Goal: Task Accomplishment & Management: Use online tool/utility

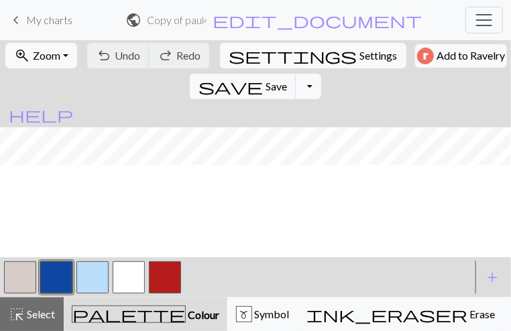
scroll to position [0, 1756]
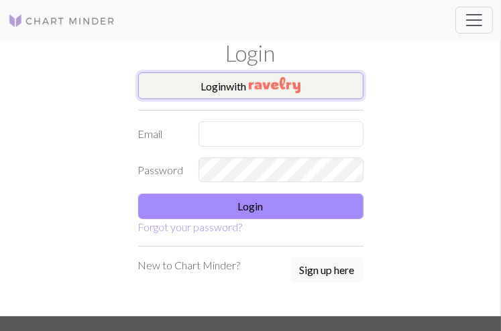
click at [236, 74] on button "Login with" at bounding box center [250, 85] width 225 height 27
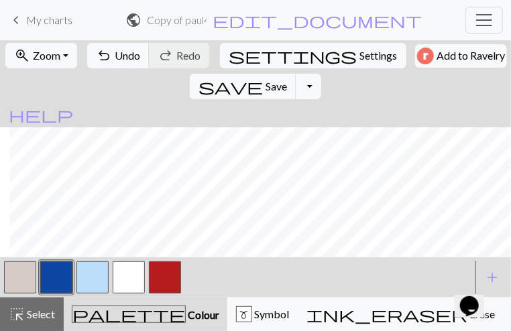
scroll to position [435, 3244]
click at [166, 279] on button "button" at bounding box center [165, 277] width 32 height 32
click at [14, 273] on button "button" at bounding box center [20, 277] width 32 height 32
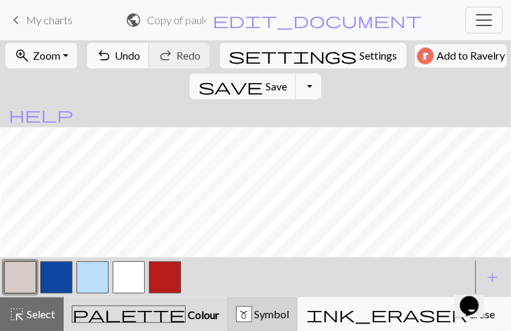
click at [237, 318] on div "m" at bounding box center [244, 315] width 15 height 16
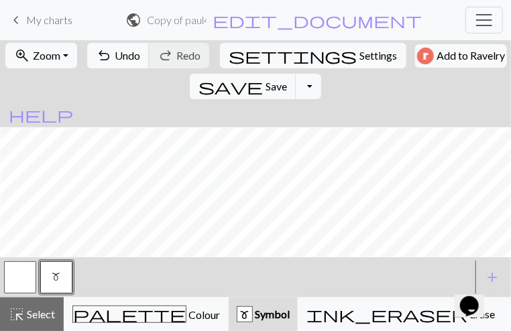
click at [3, 278] on div at bounding box center [20, 277] width 36 height 36
click at [7, 279] on button "button" at bounding box center [20, 277] width 32 height 32
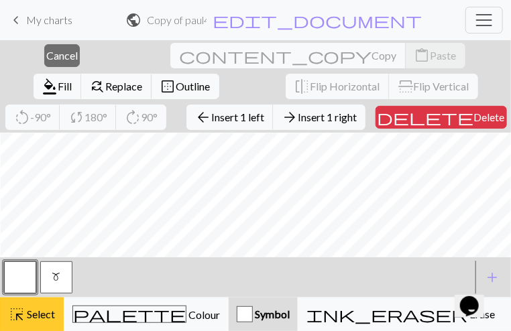
click at [26, 317] on span "Select" at bounding box center [40, 314] width 30 height 13
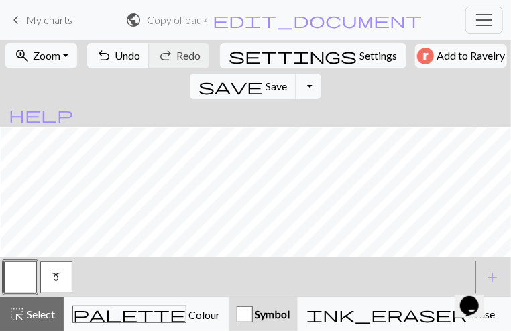
click at [54, 281] on span "m" at bounding box center [56, 276] width 9 height 11
click at [24, 275] on button "button" at bounding box center [20, 277] width 32 height 32
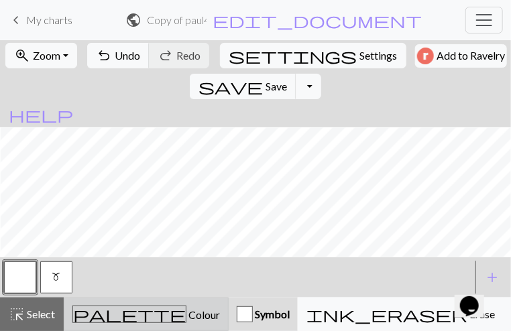
click at [92, 307] on div "palette Colour Colour" at bounding box center [145, 314] width 147 height 17
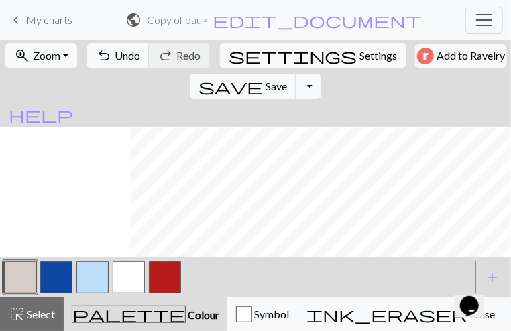
scroll to position [435, 3244]
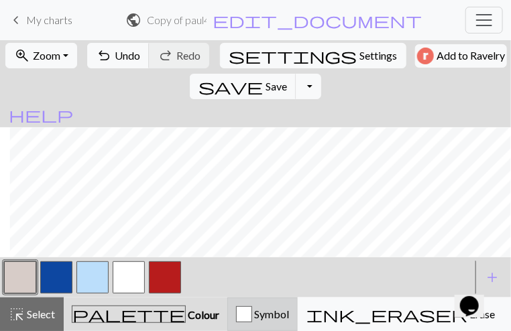
click at [236, 317] on div "button" at bounding box center [244, 314] width 16 height 16
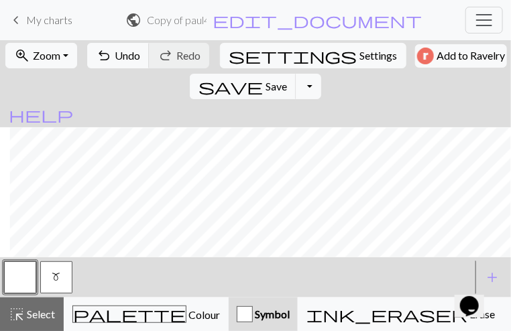
click at [32, 281] on button "button" at bounding box center [20, 277] width 32 height 32
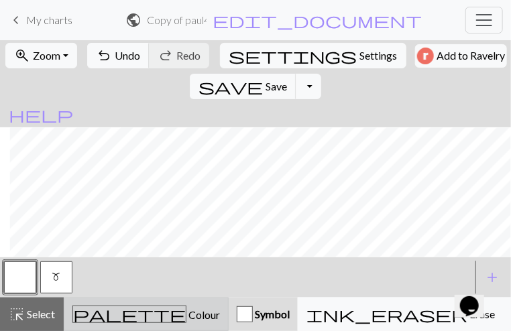
click at [186, 318] on span "Colour" at bounding box center [203, 314] width 34 height 13
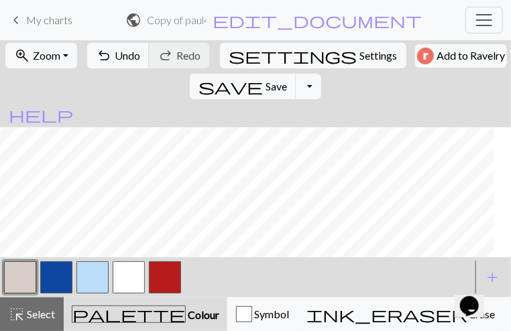
scroll to position [435, 3217]
click at [137, 273] on button "button" at bounding box center [129, 277] width 32 height 32
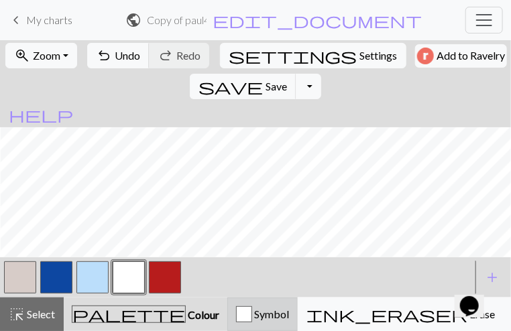
click at [246, 321] on div "Symbol" at bounding box center [262, 314] width 53 height 16
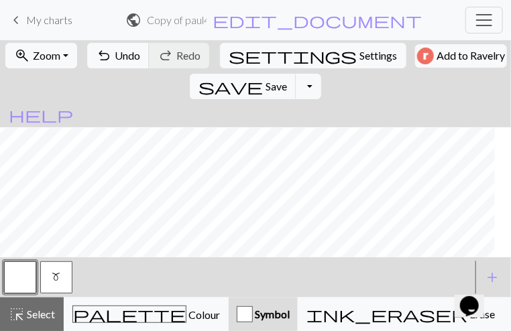
scroll to position [435, 3158]
click at [56, 286] on button "m" at bounding box center [56, 277] width 32 height 32
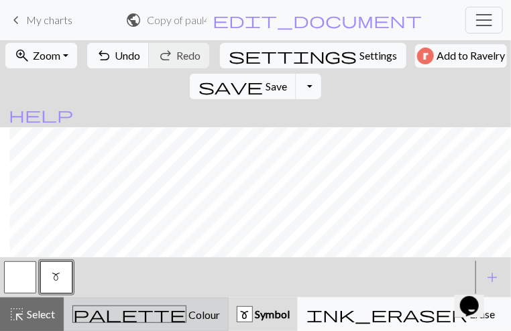
click at [145, 316] on div "palette Colour Colour" at bounding box center [145, 314] width 147 height 17
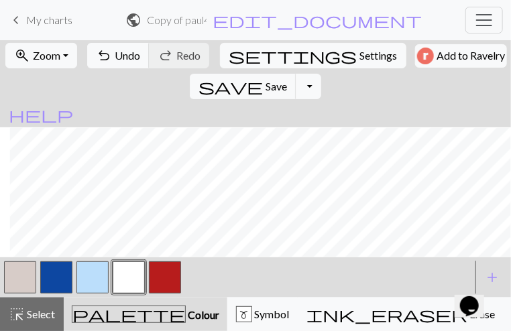
click at [21, 284] on button "button" at bounding box center [20, 277] width 32 height 32
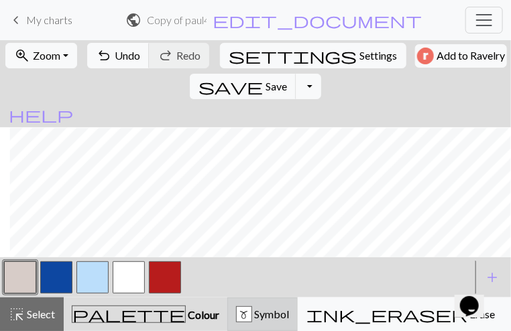
click at [237, 318] on div "m" at bounding box center [244, 315] width 15 height 16
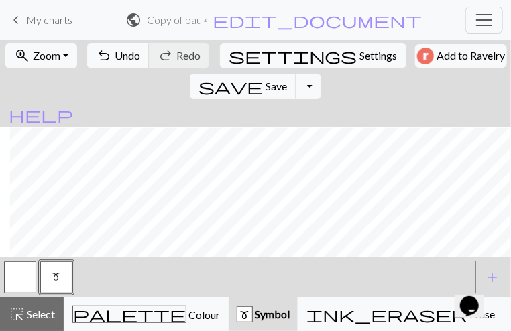
click at [14, 275] on button "button" at bounding box center [20, 277] width 32 height 32
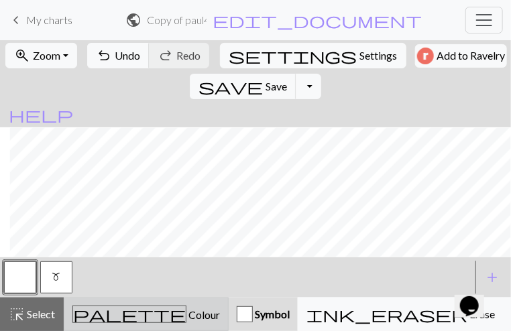
click at [186, 308] on span "Colour" at bounding box center [203, 314] width 34 height 13
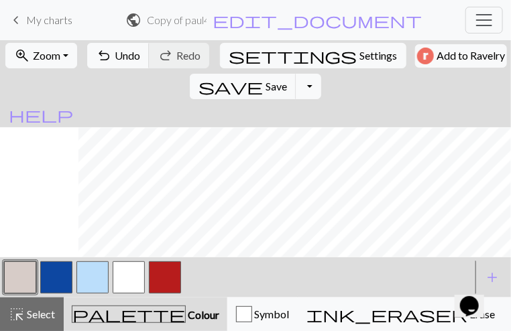
scroll to position [172, 3201]
click at [29, 280] on button "button" at bounding box center [20, 277] width 32 height 32
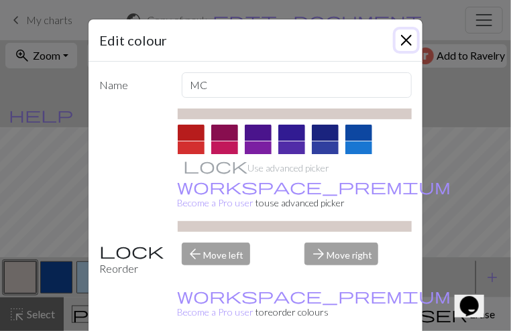
click at [400, 49] on button "Close" at bounding box center [405, 39] width 21 height 21
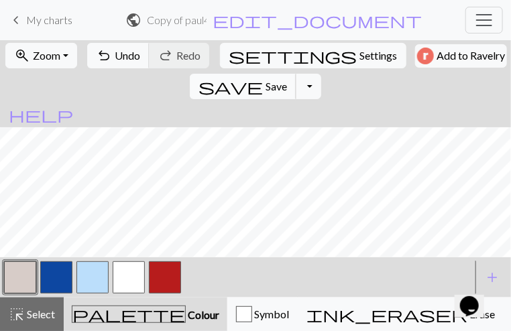
scroll to position [194, 3244]
click at [115, 55] on span "Undo" at bounding box center [127, 55] width 25 height 13
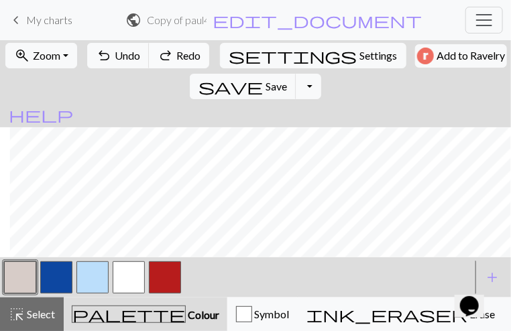
click at [160, 53] on span "redo" at bounding box center [166, 55] width 16 height 19
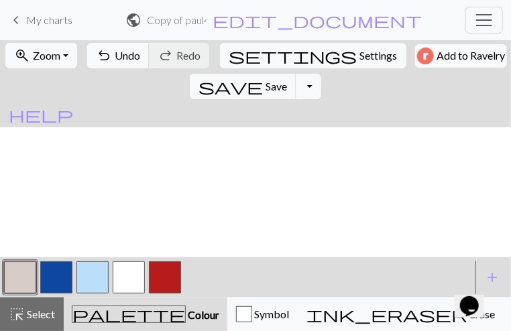
scroll to position [435, 0]
